Goal: Task Accomplishment & Management: Manage account settings

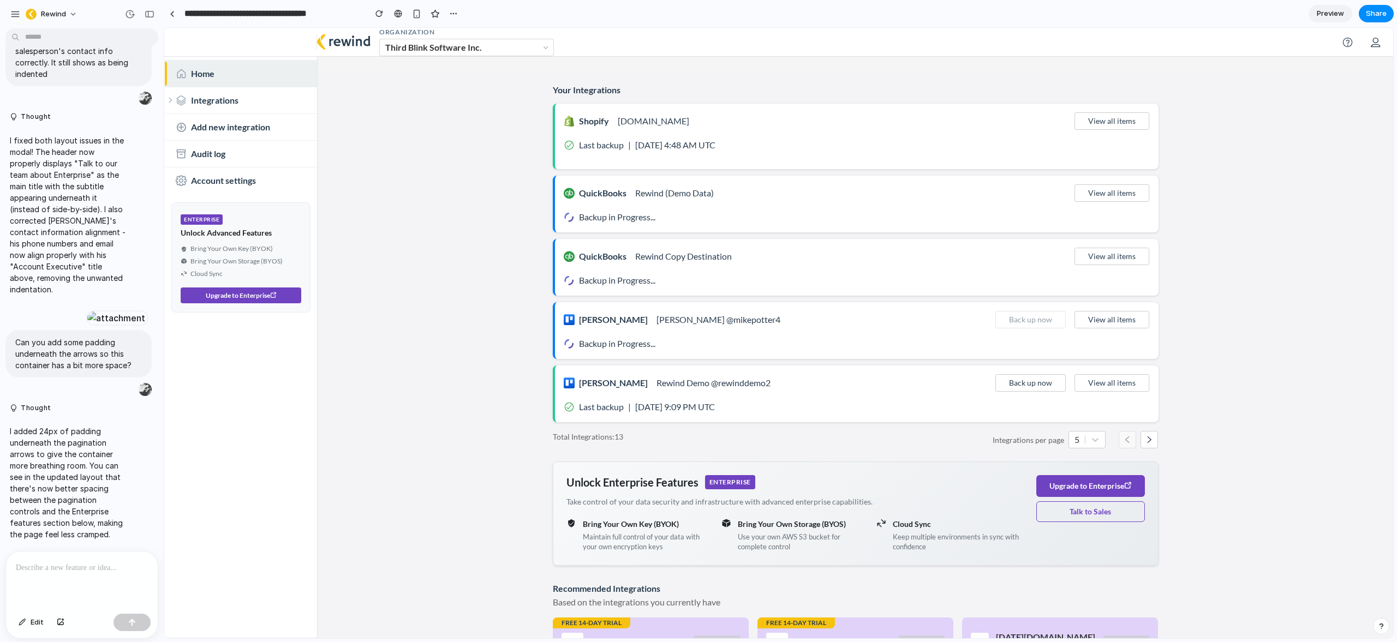
click at [1328, 13] on span "Preview" at bounding box center [1329, 13] width 27 height 11
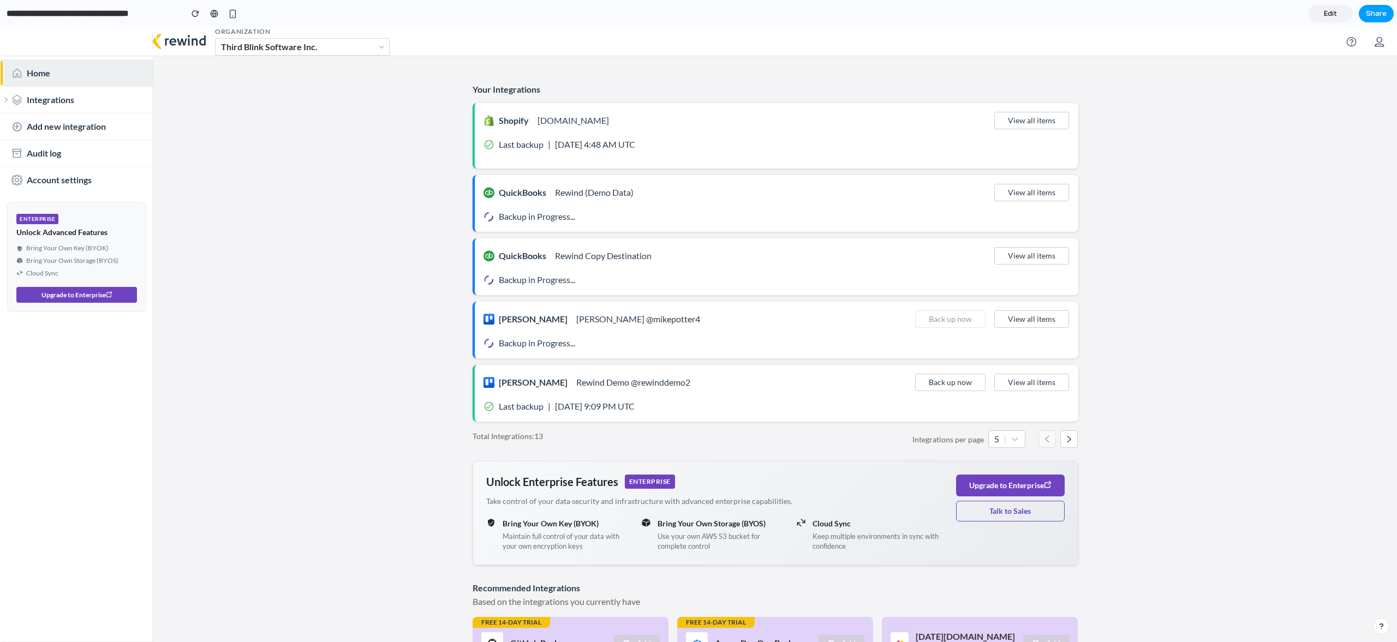
click at [1378, 13] on span "Share" at bounding box center [1376, 13] width 21 height 11
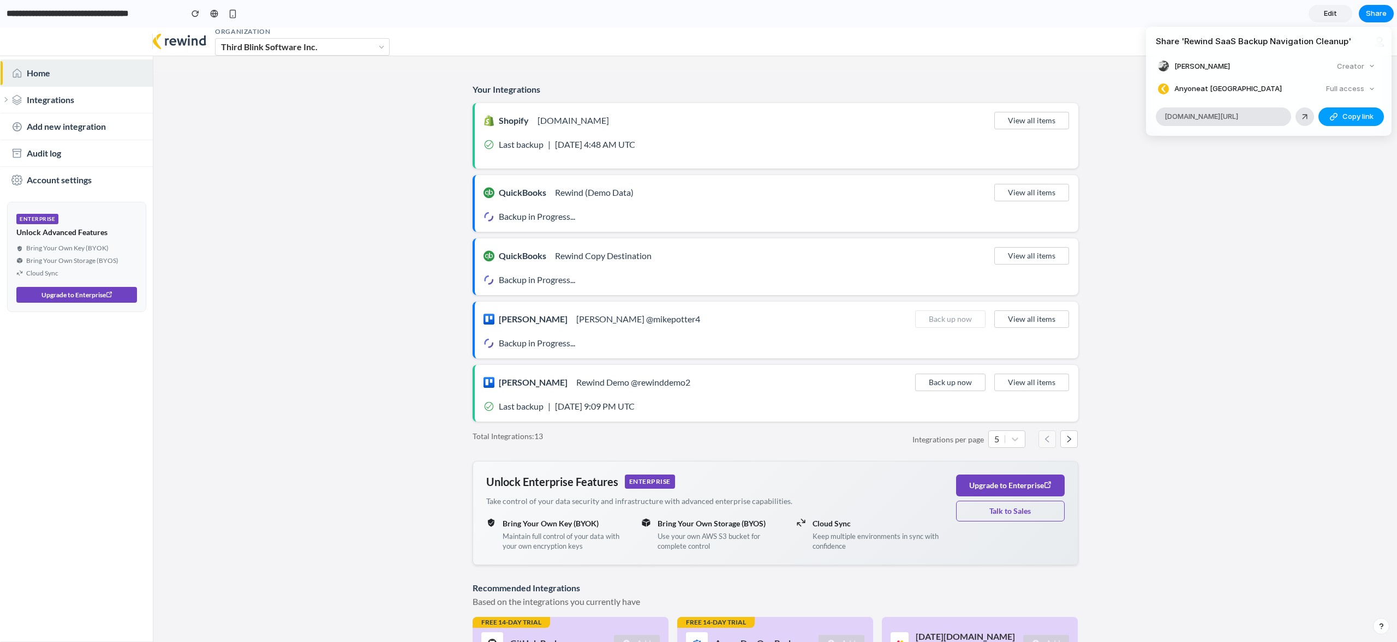
click at [1356, 119] on span "Copy link" at bounding box center [1357, 116] width 31 height 11
click at [337, 497] on div "Share ' Rewind SaaS Backup Navigation Cleanup ' Scott Bechdholt Creator Anyone …" at bounding box center [698, 321] width 1397 height 642
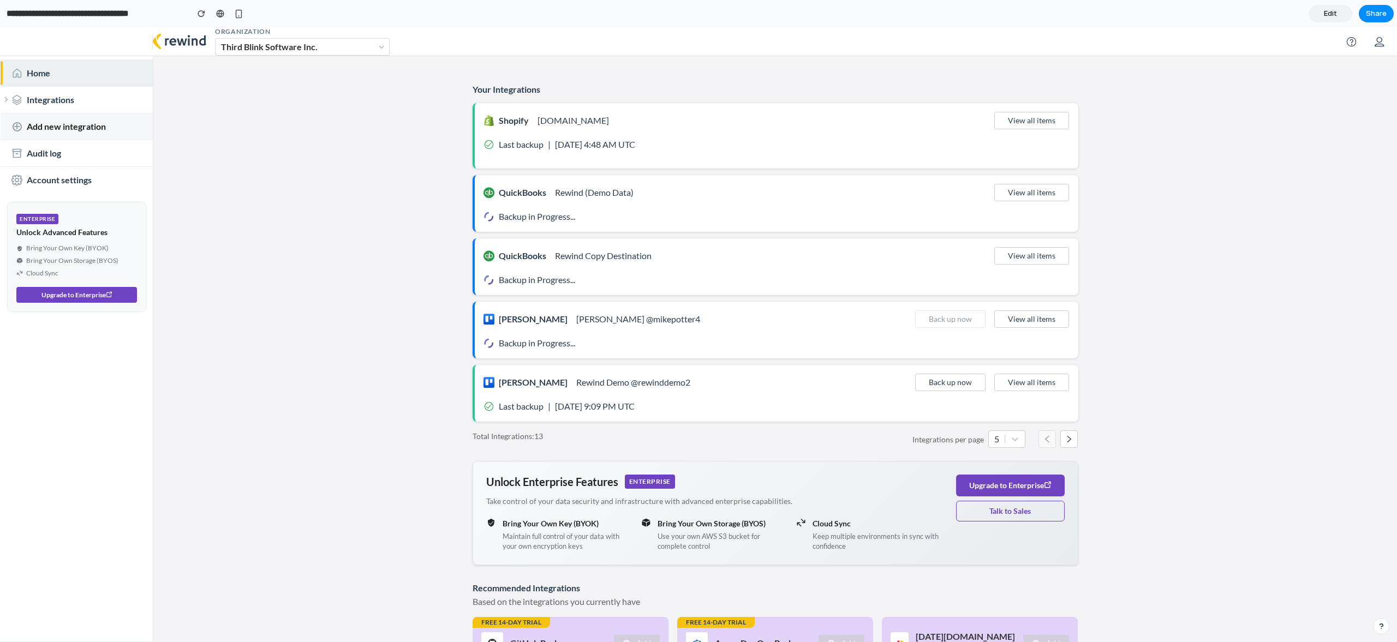
click at [64, 125] on span "Add new integration" at bounding box center [66, 126] width 79 height 13
click at [59, 153] on span "Audit log" at bounding box center [44, 153] width 34 height 13
click at [65, 181] on span "Account settings" at bounding box center [59, 179] width 65 height 13
click at [1330, 17] on span "Edit" at bounding box center [1330, 13] width 13 height 11
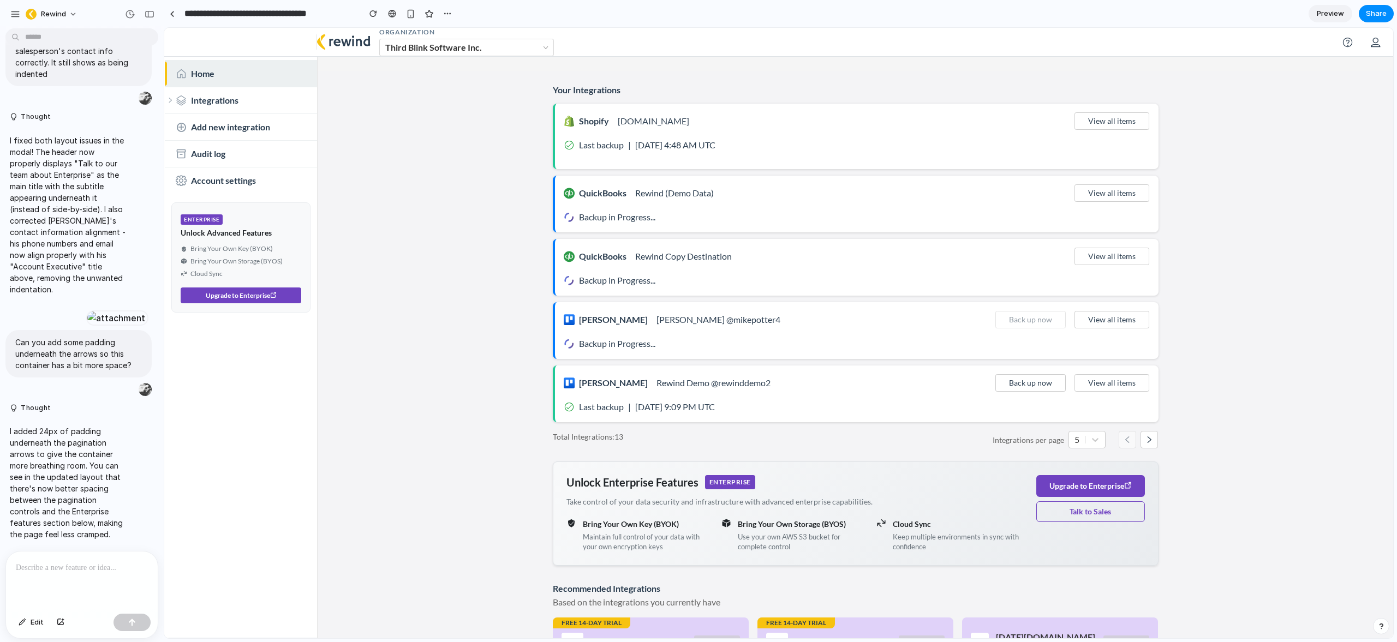
scroll to position [5719, 0]
click at [238, 16] on input "**********" at bounding box center [269, 14] width 174 height 20
click at [261, 15] on input "**********" at bounding box center [269, 14] width 174 height 20
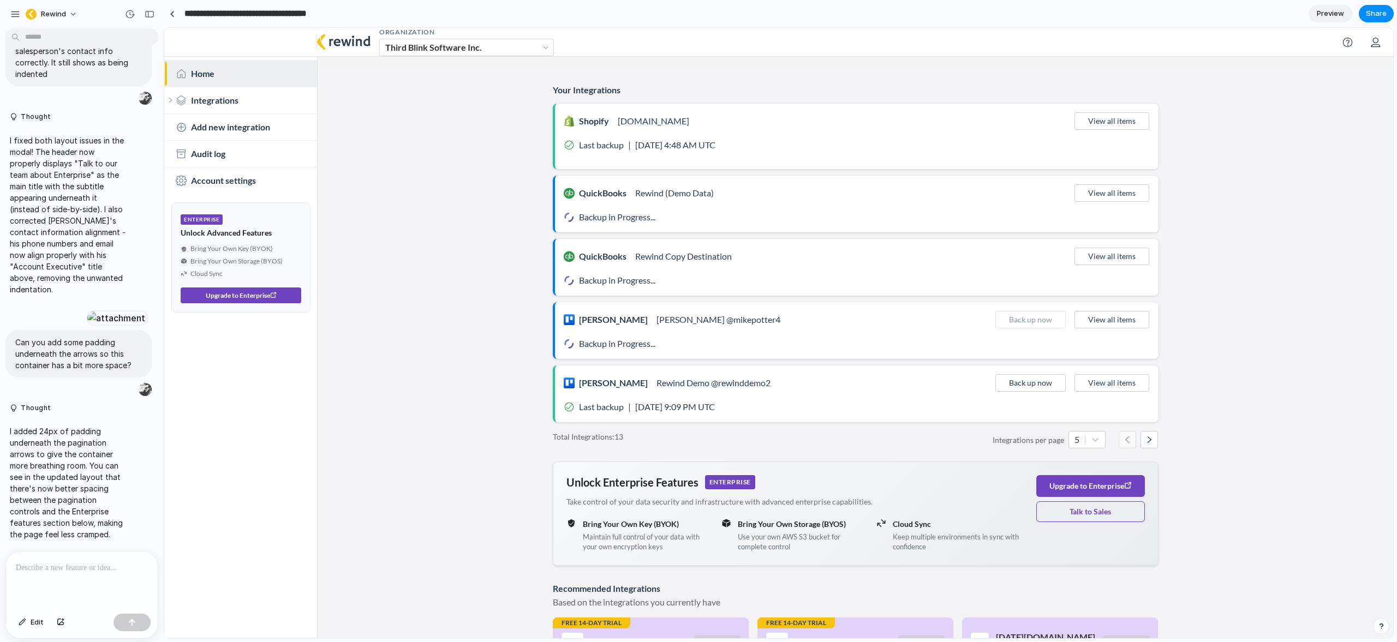
click at [250, 15] on input "**********" at bounding box center [269, 14] width 174 height 20
drag, startPoint x: 216, startPoint y: 13, endPoint x: 380, endPoint y: 18, distance: 163.8
click at [380, 18] on div "**********" at bounding box center [310, 14] width 292 height 20
type input "**********"
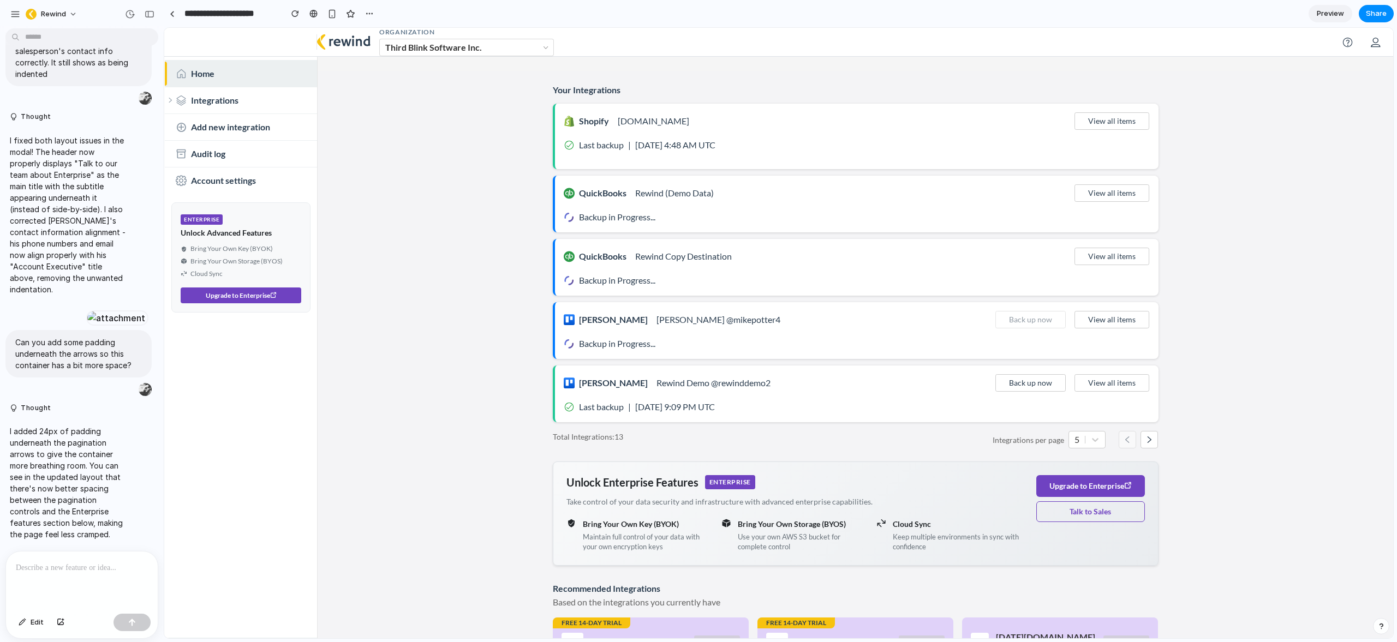
click at [390, 194] on main "Your Integrations Shopify alexus-ottawa.myshopify.com View all items Last backu…" at bounding box center [855, 379] width 1075 height 616
click at [1380, 15] on span "Share" at bounding box center [1376, 13] width 21 height 11
click at [1361, 116] on span "Copy link" at bounding box center [1357, 116] width 31 height 11
drag, startPoint x: 1304, startPoint y: 286, endPoint x: 1309, endPoint y: 267, distance: 19.1
click at [1304, 285] on div "Share ' Rewind for Enterprise ' Scott Bechdholt Creator Anyone at Rewind Full a…" at bounding box center [698, 321] width 1397 height 642
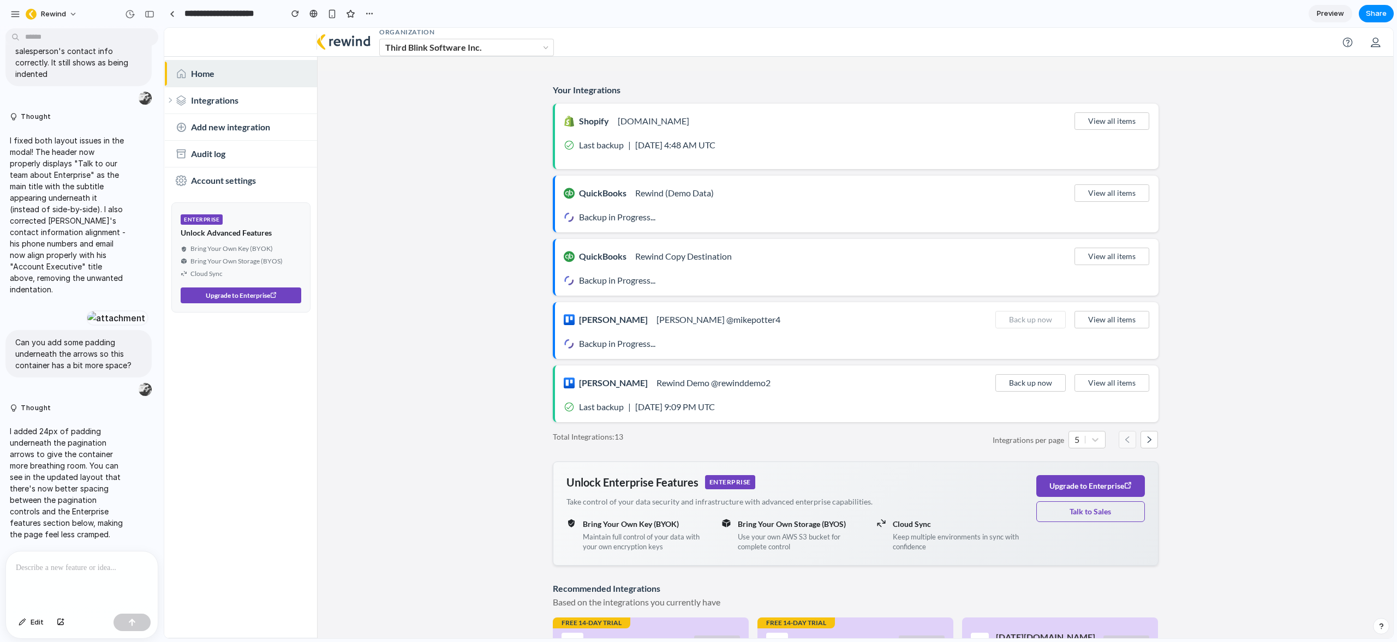
drag, startPoint x: 1267, startPoint y: 134, endPoint x: 1266, endPoint y: 124, distance: 9.9
click at [1267, 134] on main "Your Integrations Shopify alexus-ottawa.myshopify.com View all items Last backu…" at bounding box center [855, 379] width 1075 height 616
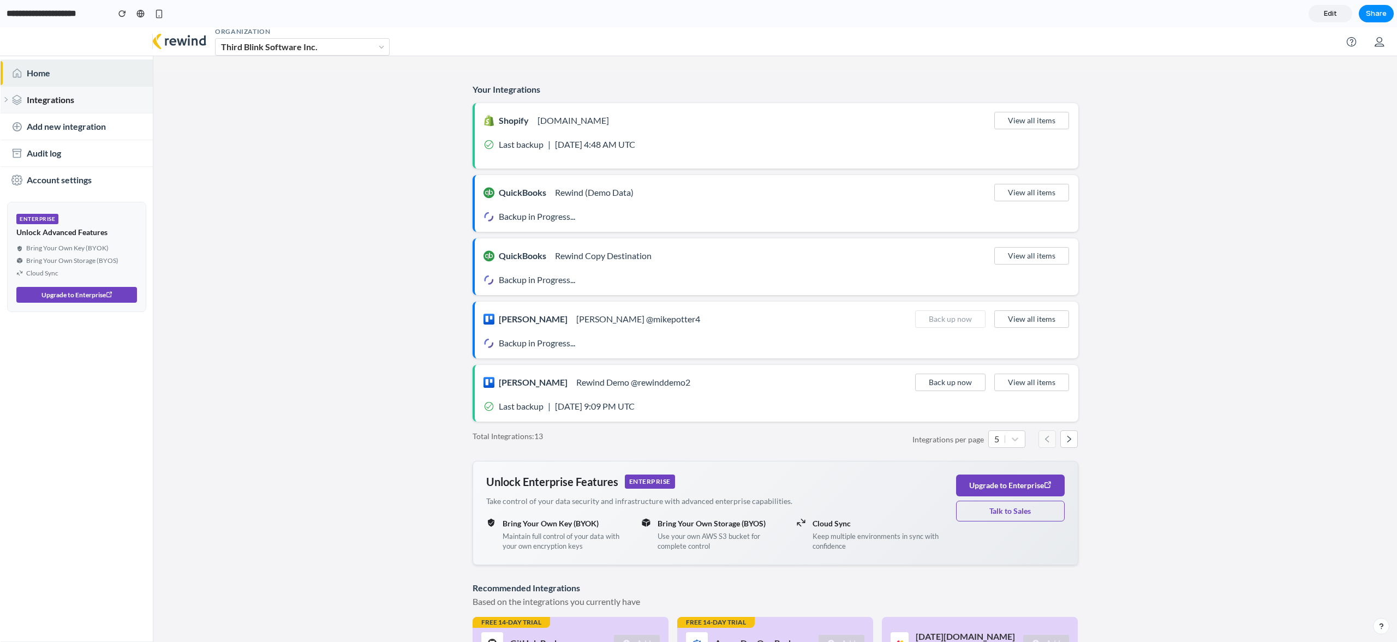
click at [4, 97] on icon at bounding box center [6, 100] width 7 height 7
click at [1373, 45] on span at bounding box center [1379, 41] width 12 height 11
click at [1380, 13] on span "Share" at bounding box center [1376, 13] width 21 height 11
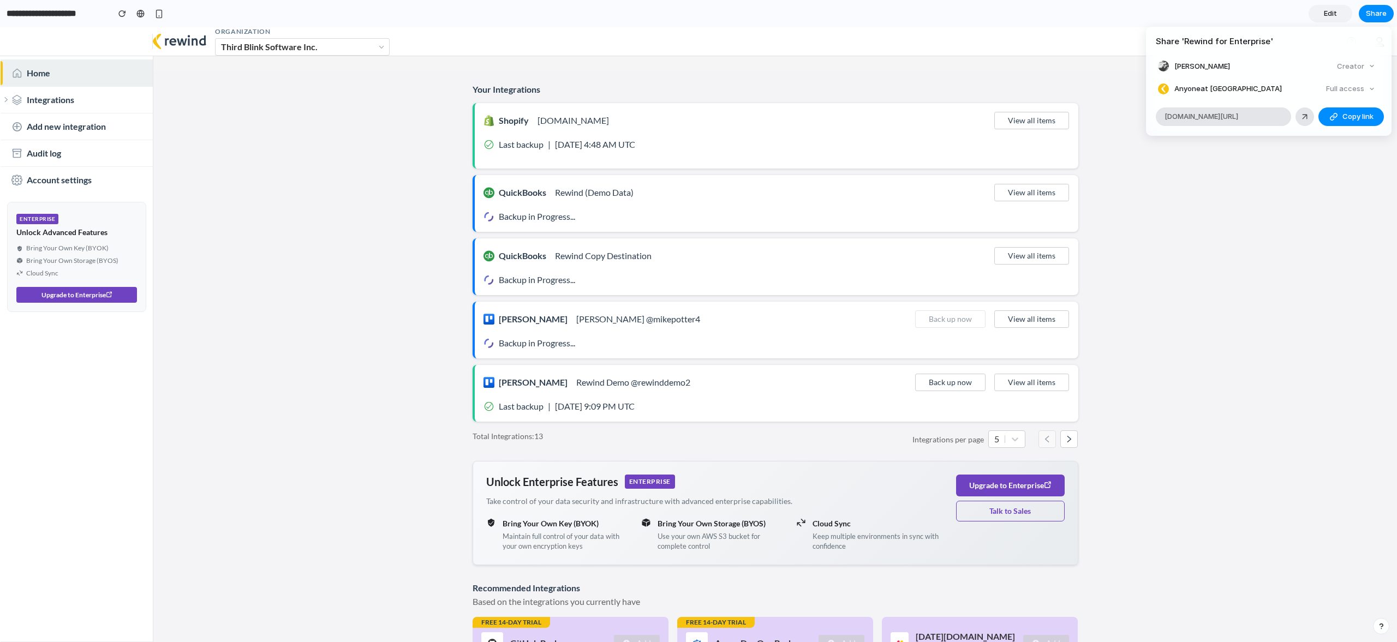
click at [1379, 11] on div "Share ' Rewind for Enterprise ' [PERSON_NAME] Creator Anyone at Rewind Full acc…" at bounding box center [698, 321] width 1397 height 642
click at [1379, 12] on span "Share" at bounding box center [1376, 13] width 21 height 11
click at [1357, 89] on div "Full access" at bounding box center [1350, 88] width 58 height 15
click at [1211, 90] on span "Anyone at Rewind" at bounding box center [1227, 88] width 107 height 11
drag, startPoint x: 270, startPoint y: 140, endPoint x: 367, endPoint y: 114, distance: 100.1
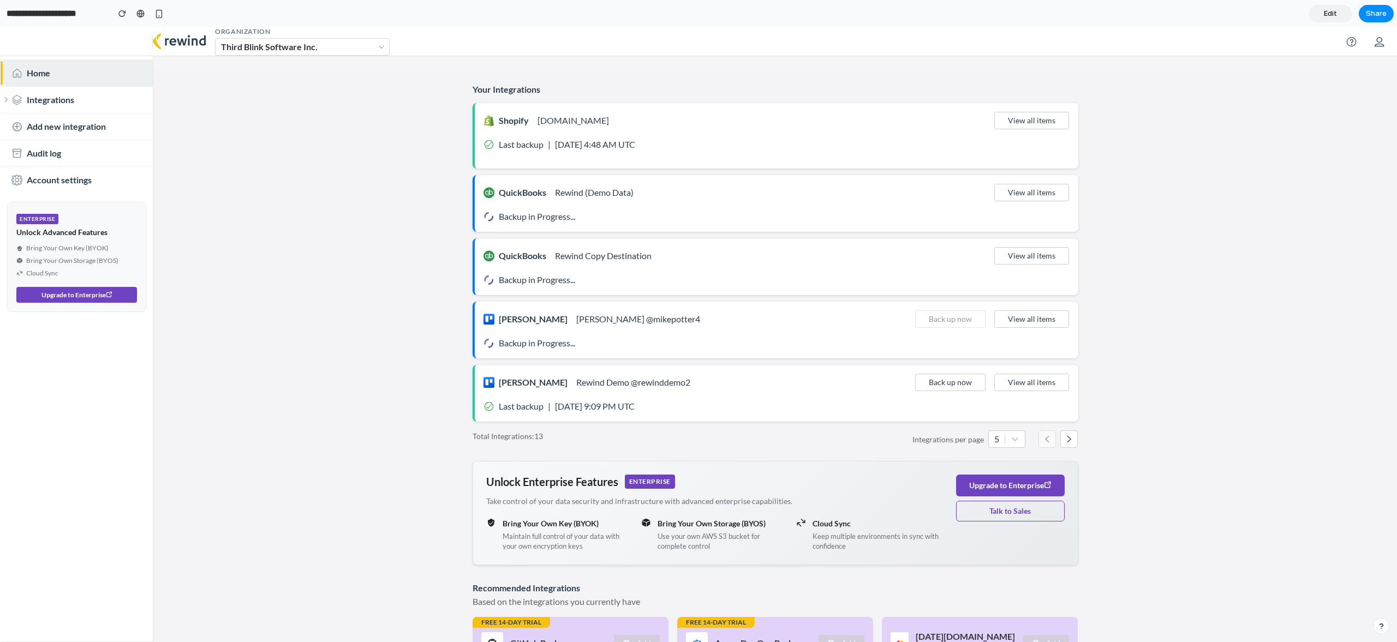
click at [270, 140] on div "Share ' Rewind for Enterprise ' Scott Bechdholt Creator Anyone at Rewind Full a…" at bounding box center [698, 321] width 1397 height 642
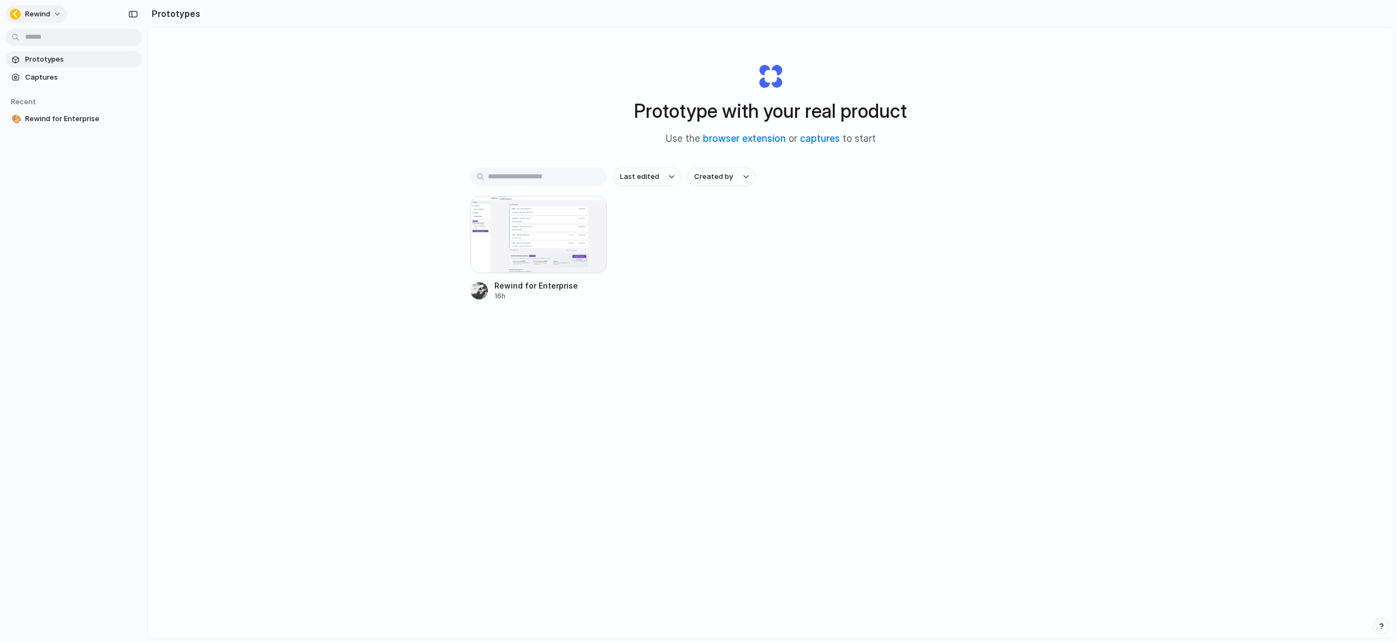
click at [53, 11] on button "Rewind" at bounding box center [36, 13] width 62 height 17
click at [56, 55] on span "Invite members" at bounding box center [51, 56] width 52 height 11
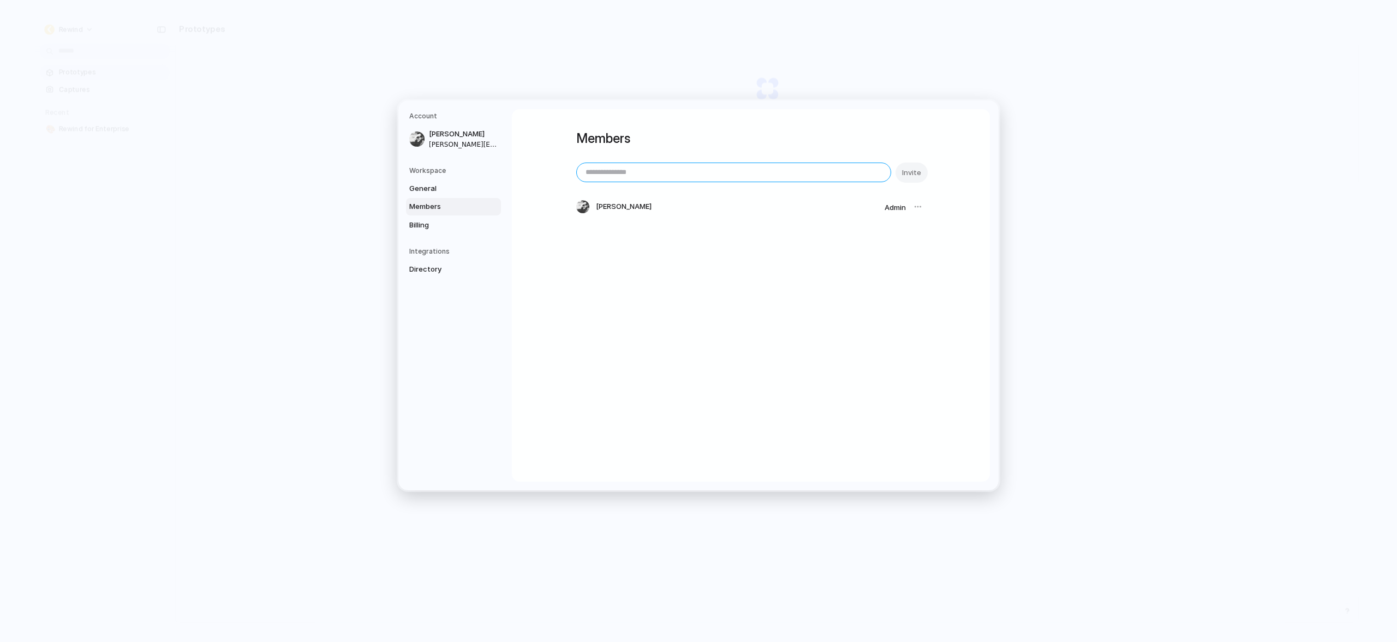
click at [636, 176] on input "email" at bounding box center [734, 172] width 314 height 19
click at [660, 169] on input "******" at bounding box center [734, 172] width 314 height 19
paste input "**********"
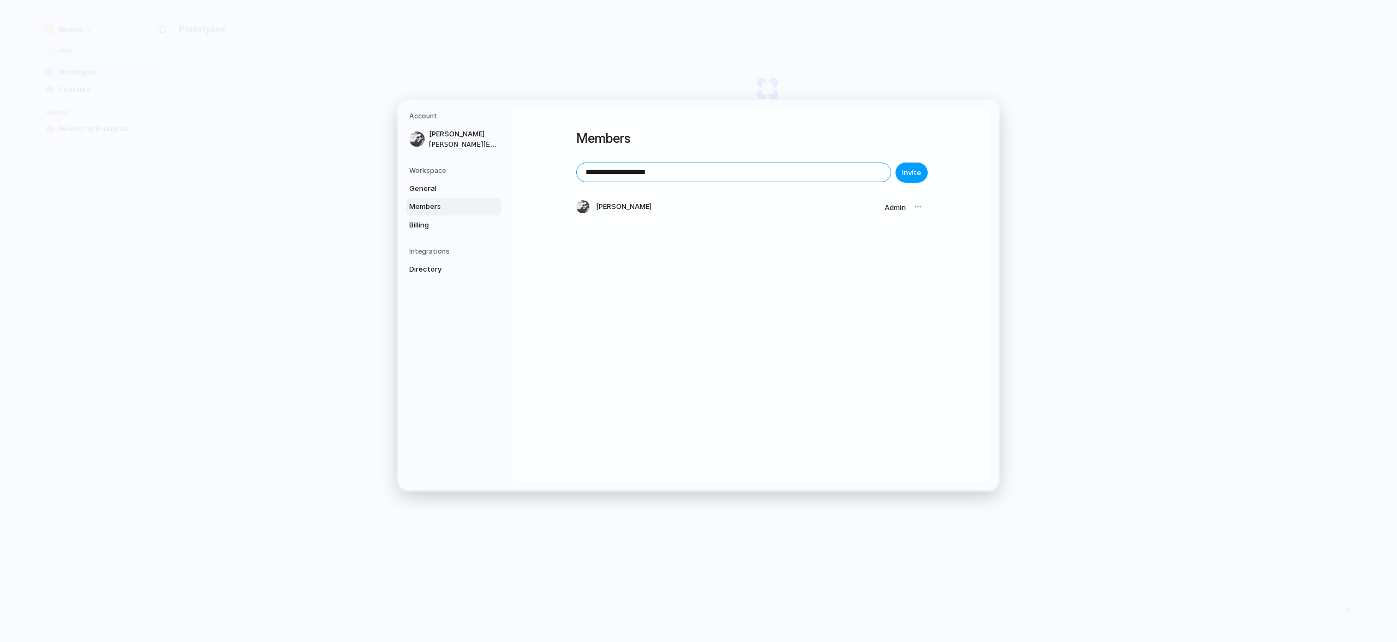
type input "**********"
click at [906, 175] on span "Invite" at bounding box center [911, 172] width 19 height 11
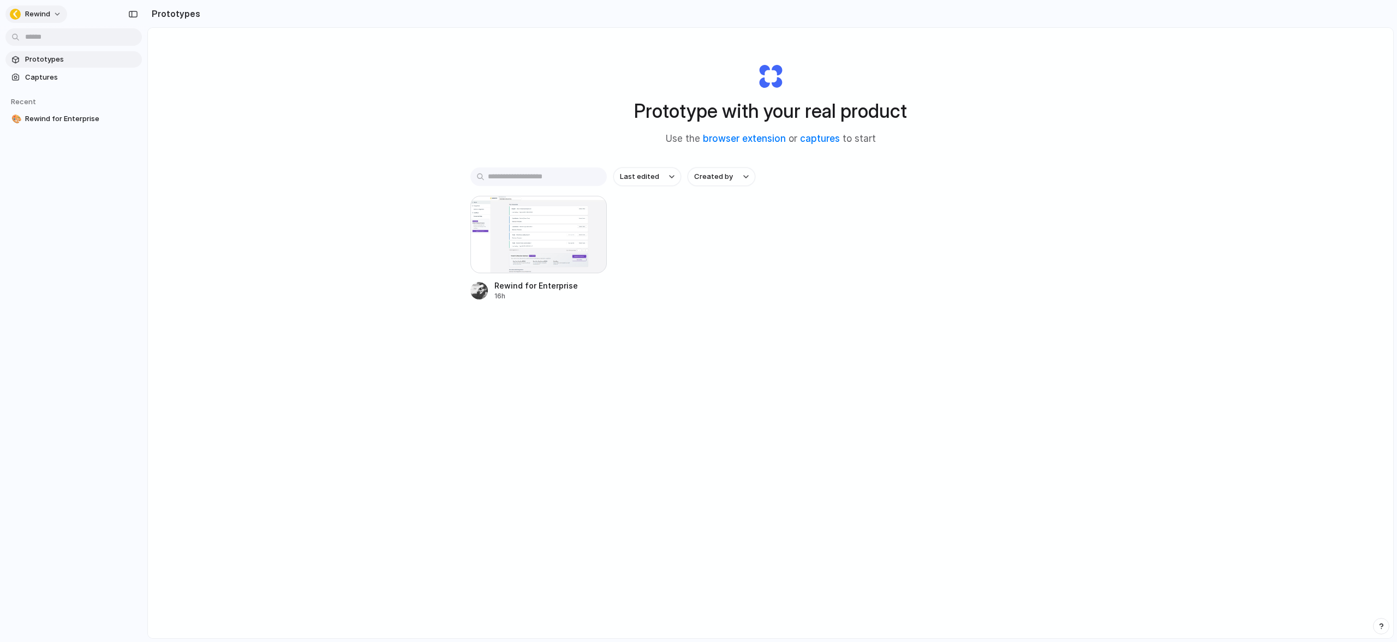
click at [45, 14] on span "Rewind" at bounding box center [37, 14] width 25 height 11
click at [62, 58] on span "Invite members" at bounding box center [51, 56] width 52 height 11
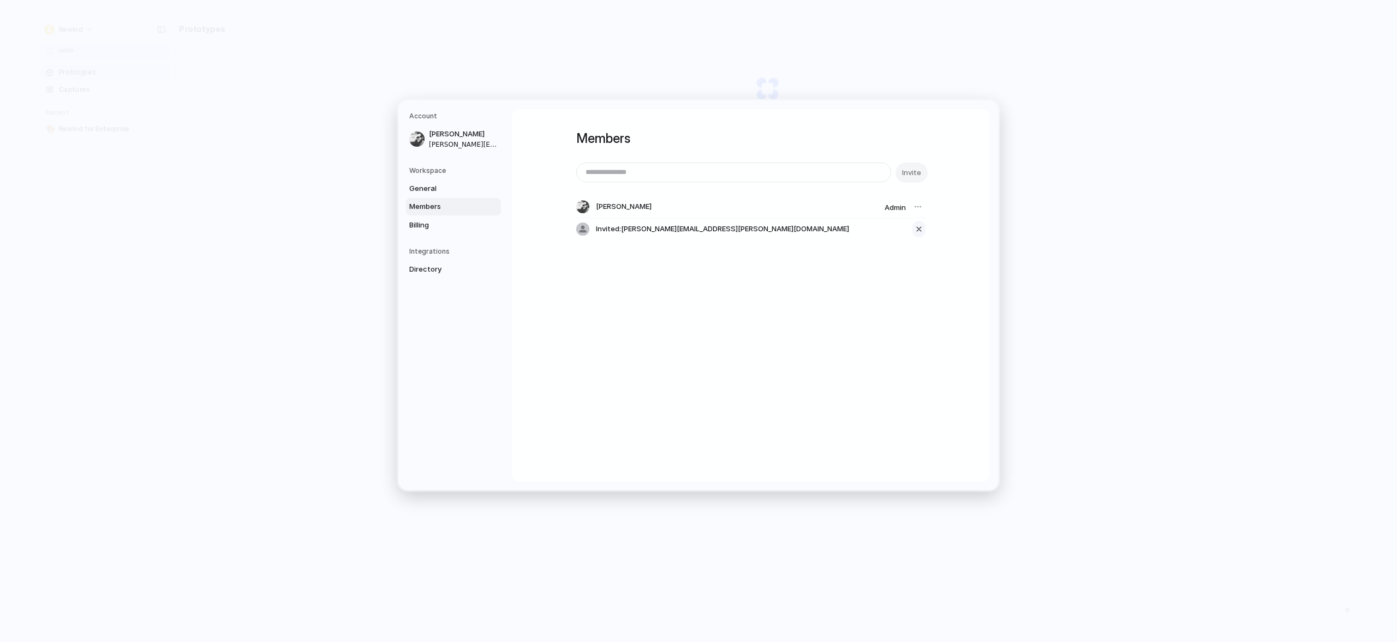
click at [915, 227] on div "button" at bounding box center [919, 229] width 10 height 13
drag, startPoint x: 1126, startPoint y: 196, endPoint x: 1110, endPoint y: 198, distance: 15.9
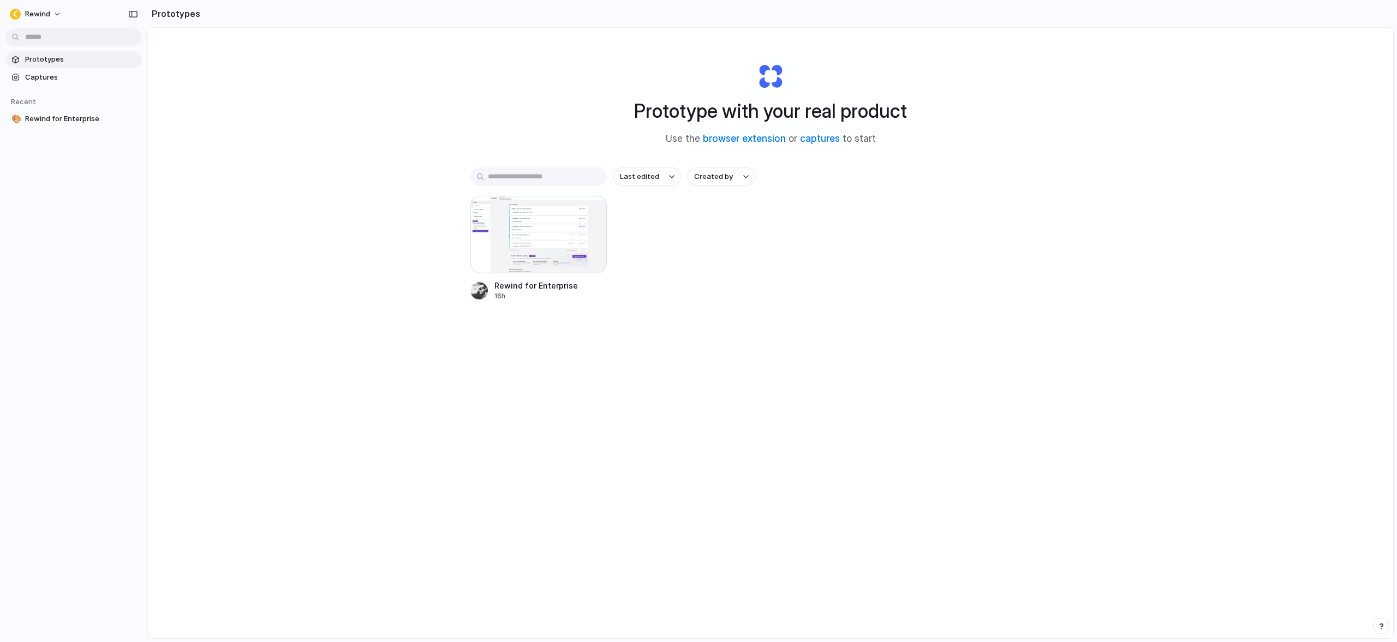
click at [873, 316] on div "Last edited Created by Rewind for Enterprise 16h" at bounding box center [770, 267] width 600 height 201
drag, startPoint x: 590, startPoint y: 573, endPoint x: 594, endPoint y: 578, distance: 6.2
click at [590, 573] on div "Prototype with your real product Use the browser extension or captures to start…" at bounding box center [770, 362] width 1245 height 668
click at [929, 278] on div "Rewind for Enterprise 16h" at bounding box center [770, 248] width 600 height 105
